Goal: Task Accomplishment & Management: Use online tool/utility

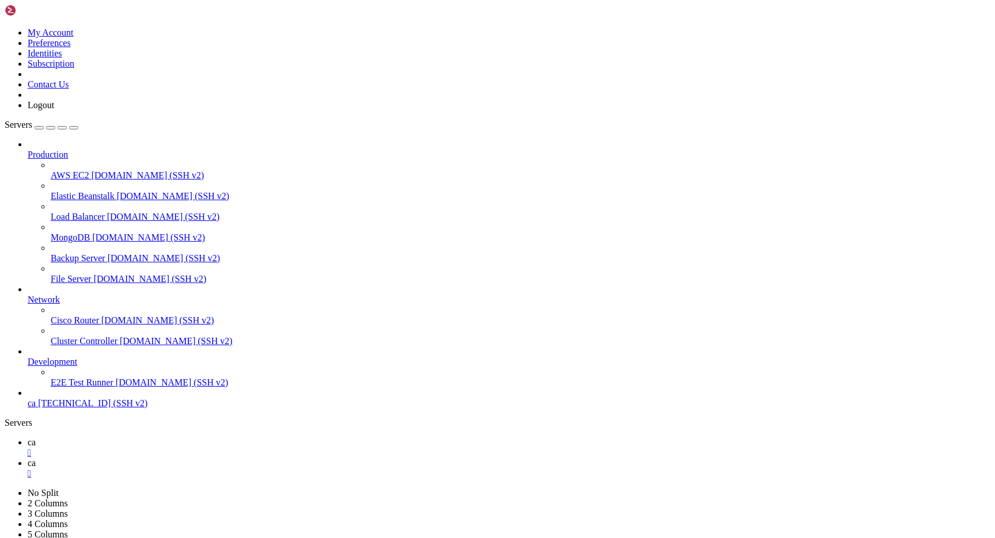
scroll to position [4111, 0]
drag, startPoint x: 244, startPoint y: 999, endPoint x: 291, endPoint y: 1001, distance: 47.2
drag, startPoint x: 344, startPoint y: 998, endPoint x: 370, endPoint y: 998, distance: 25.9
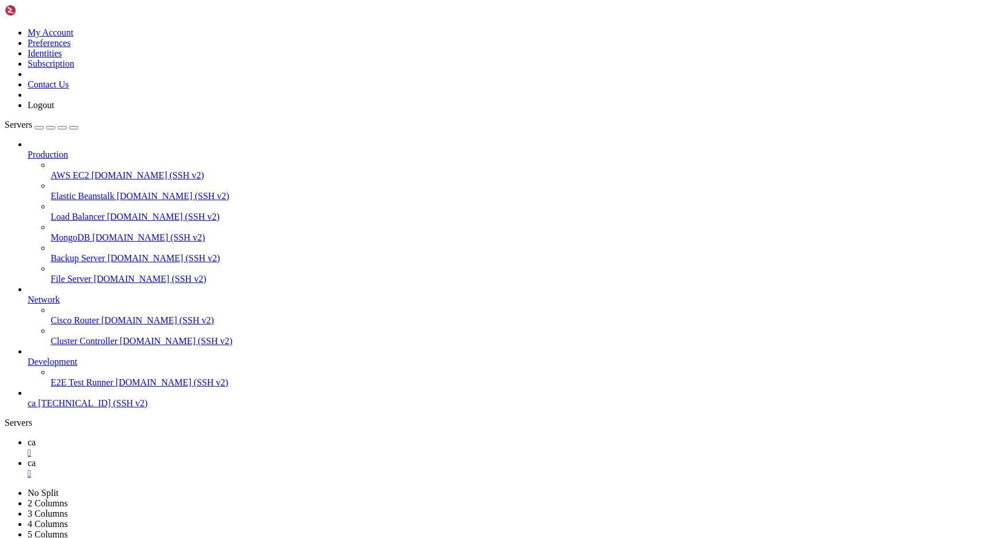
drag, startPoint x: 355, startPoint y: 1060, endPoint x: 386, endPoint y: 1060, distance: 31.7
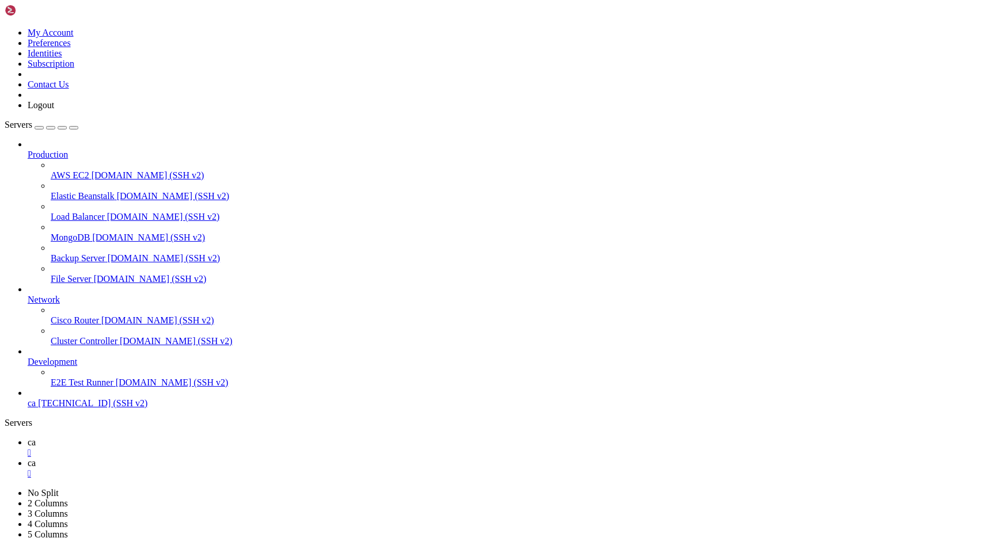
scroll to position [8534, 0]
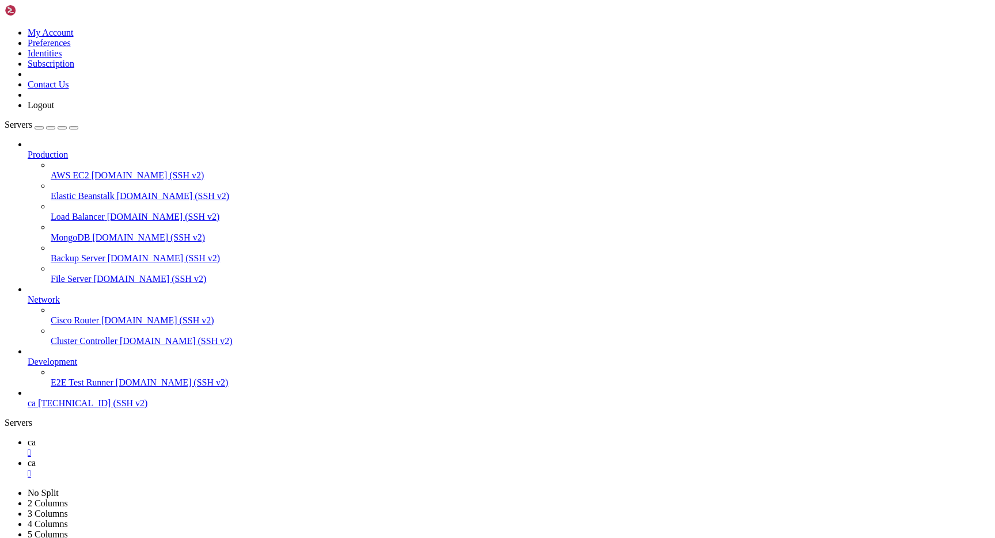
scroll to position [18265, 0]
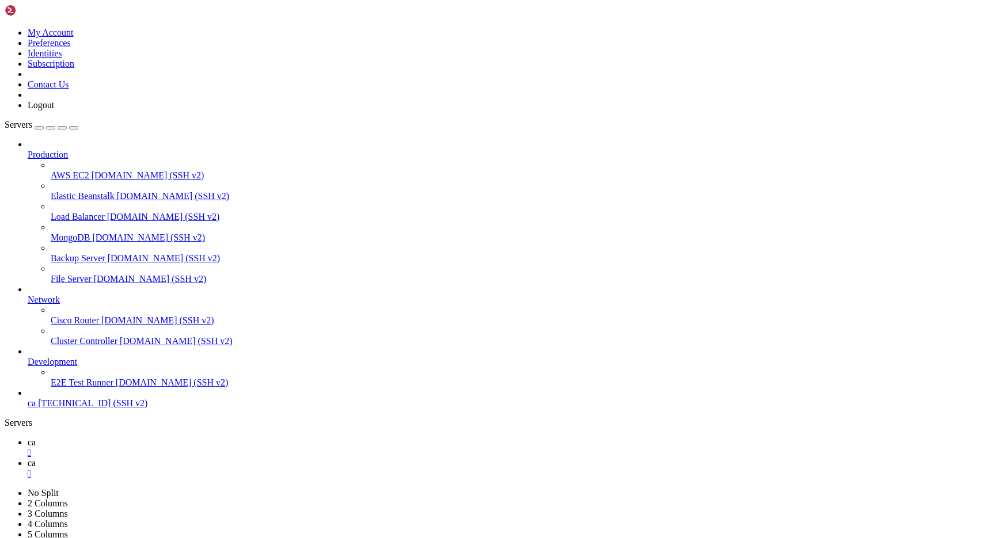
scroll to position [3036, 0]
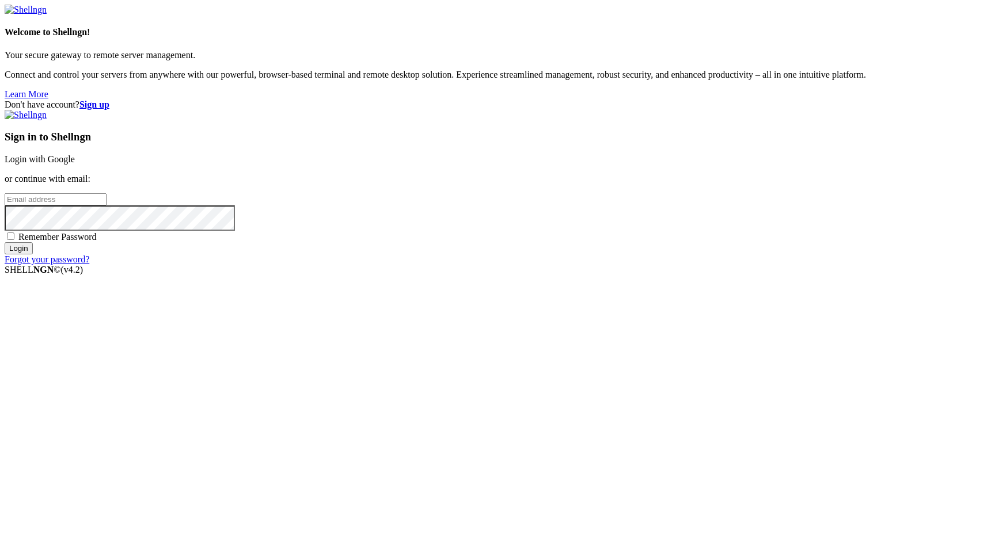
click at [75, 164] on link "Login with Google" at bounding box center [40, 159] width 70 height 10
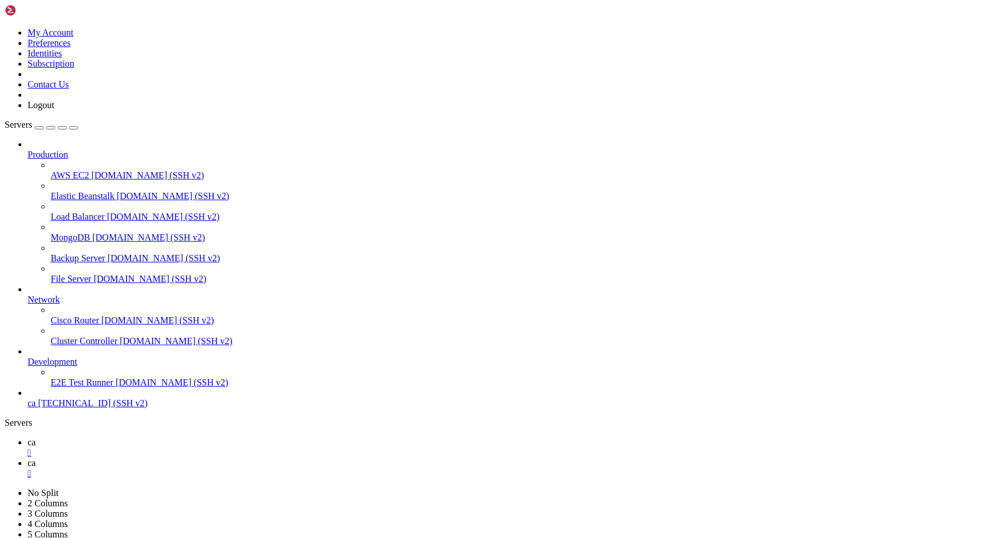
scroll to position [40461, 0]
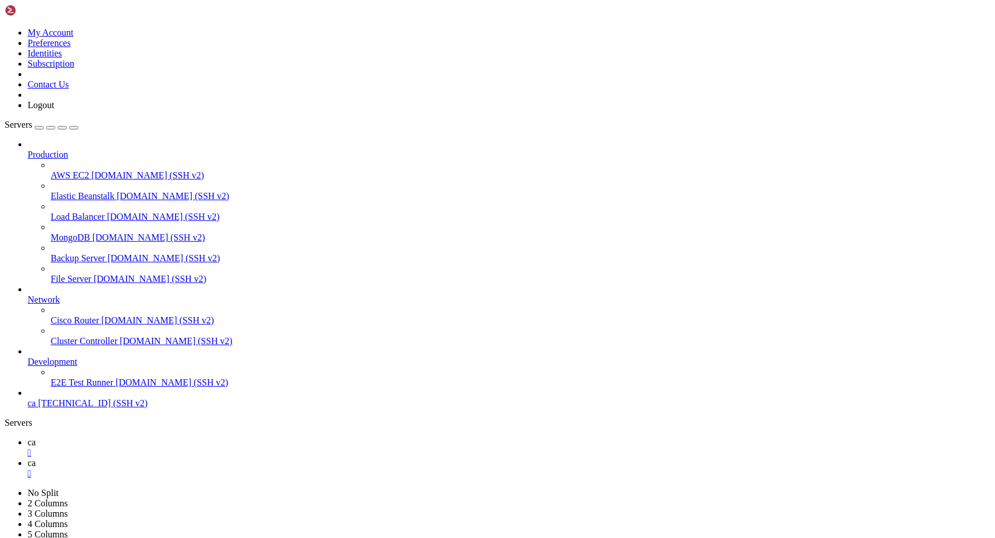
scroll to position [9, 0]
click at [184, 448] on div "" at bounding box center [509, 453] width 962 height 10
click at [36, 408] on span "ca" at bounding box center [32, 403] width 8 height 10
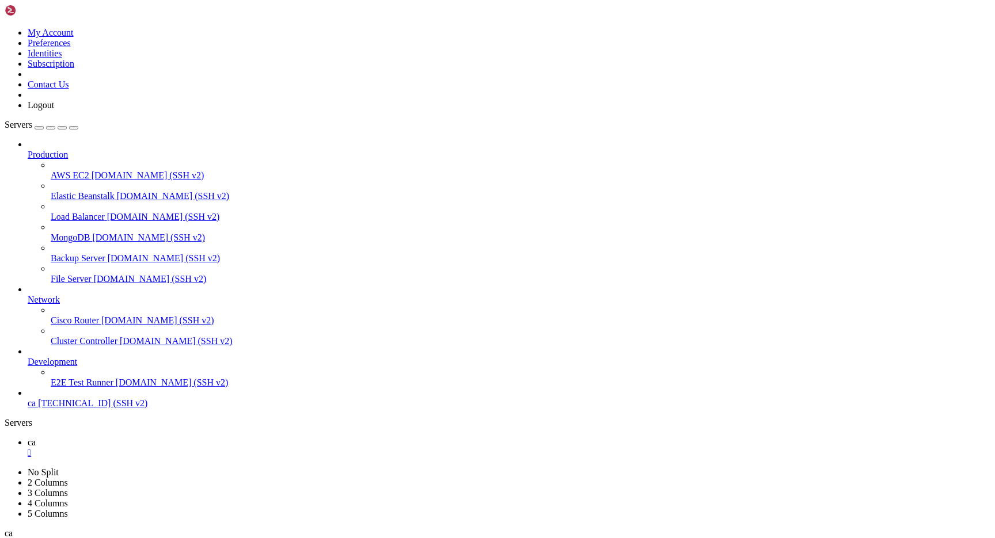
click at [36, 408] on span "ca" at bounding box center [32, 403] width 8 height 10
paste textarea "{ "nextCursor": "n.1739034000000.V3tYaPRN5s9vfIZjbLHO", "success": true, "data"…"
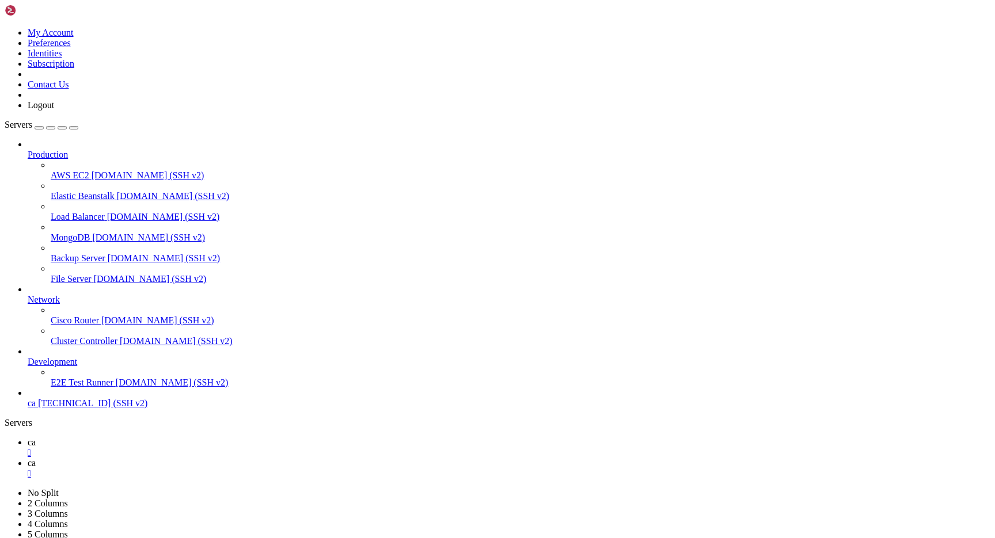
type textarea "{ "nextCursor": "n.1739034000000.V3tYaPRN5s9vfIZjbLHO", "success": true, "data"…"
paste textarea "{ "nextCursor": "n.1739034000000.V3tYaPRN5s9vfIZjbLHO", "success": true, "data"…"
type textarea "{ "nextCursor": "n.1739034000000.V3tYaPRN5s9vfIZjbLHO", "success": true, "data"…"
